Goal: Information Seeking & Learning: Check status

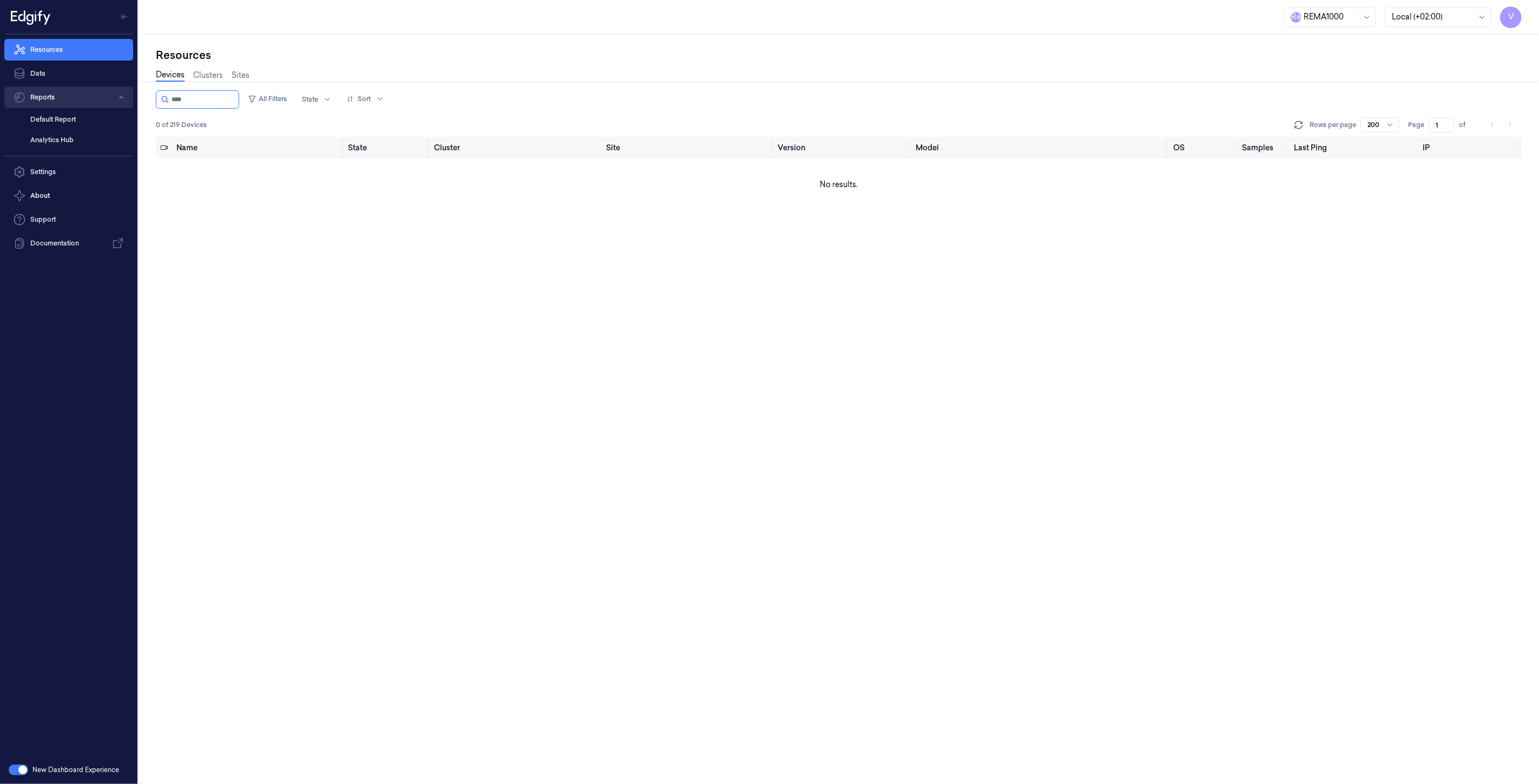
drag, startPoint x: 210, startPoint y: 100, endPoint x: 79, endPoint y: 96, distance: 131.1
click at [79, 96] on div "V Resources Data Reports Default Report Analytics Hub Settings About Support Do…" at bounding box center [770, 392] width 1539 height 784
type input "****"
click at [369, 174] on div "ready" at bounding box center [371, 171] width 41 height 17
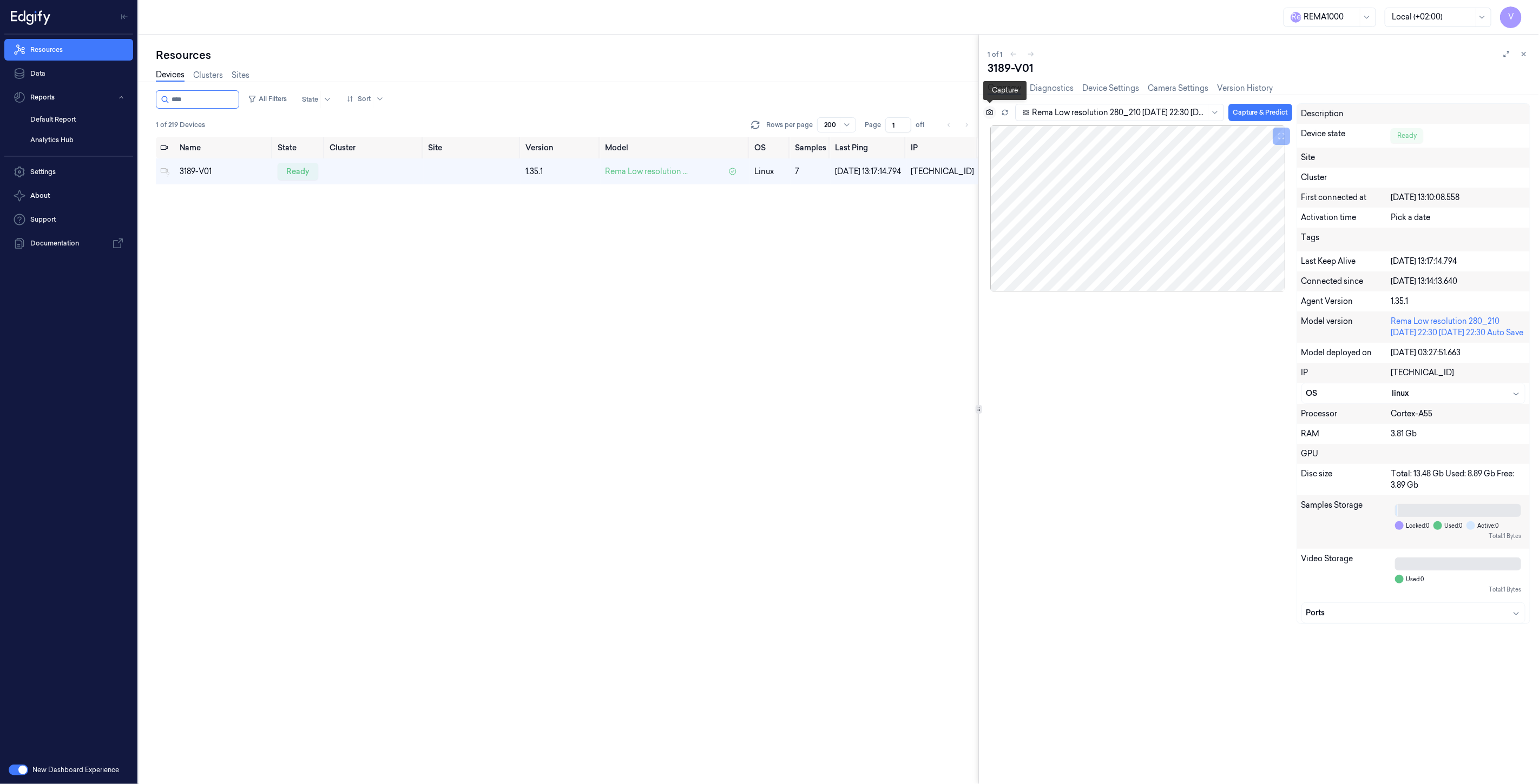
click at [992, 112] on icon at bounding box center [989, 112] width 7 height 6
click at [1524, 52] on icon at bounding box center [1523, 54] width 8 height 8
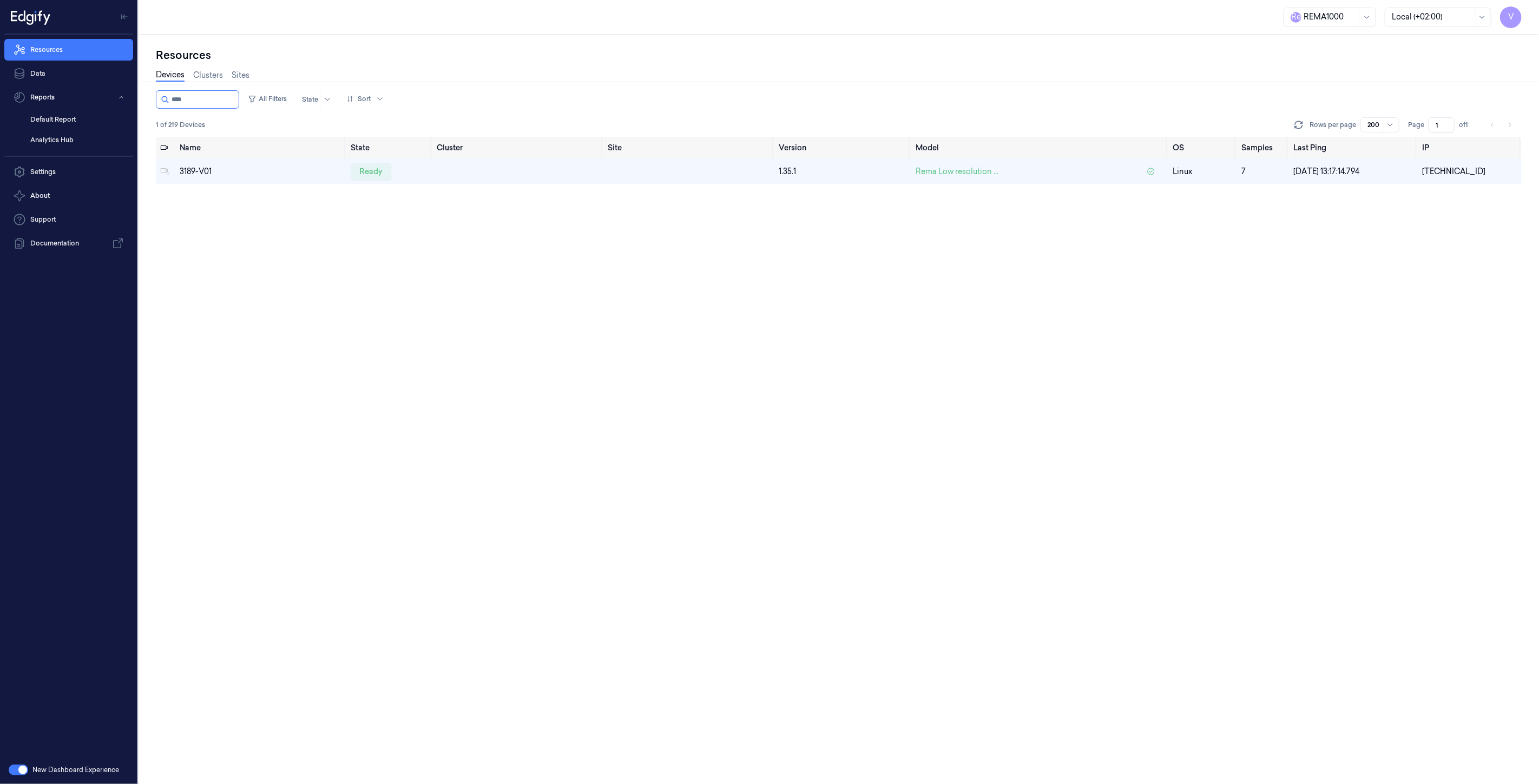
click at [324, 267] on div "Name State Cluster Site Version Model OS Samples Last Ping IP 3189-V01 ready 1.…" at bounding box center [839, 460] width 1366 height 648
click at [166, 248] on div "Name State Cluster Site Version Model OS Samples Last Ping IP 3189-V01 ready 1.…" at bounding box center [839, 460] width 1366 height 648
